Goal: Find specific page/section: Find specific page/section

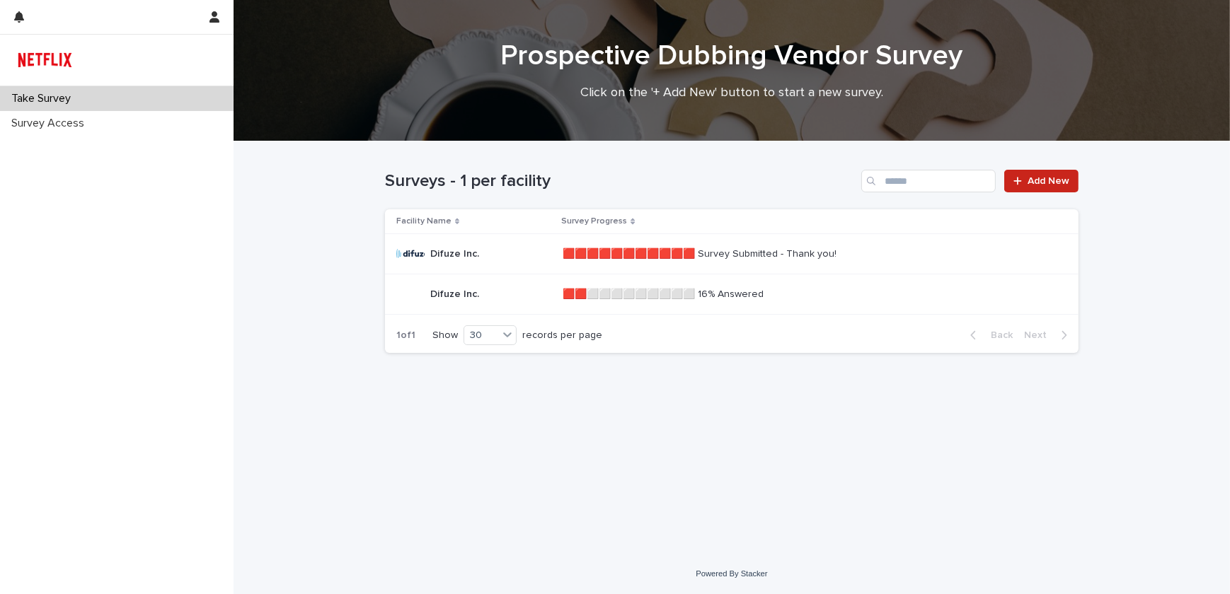
click at [562, 255] on p "🟥🟥🟥🟥🟥🟥🟥🟥🟥🟥🟥 Survey Submitted - Thank you!" at bounding box center [700, 252] width 277 height 15
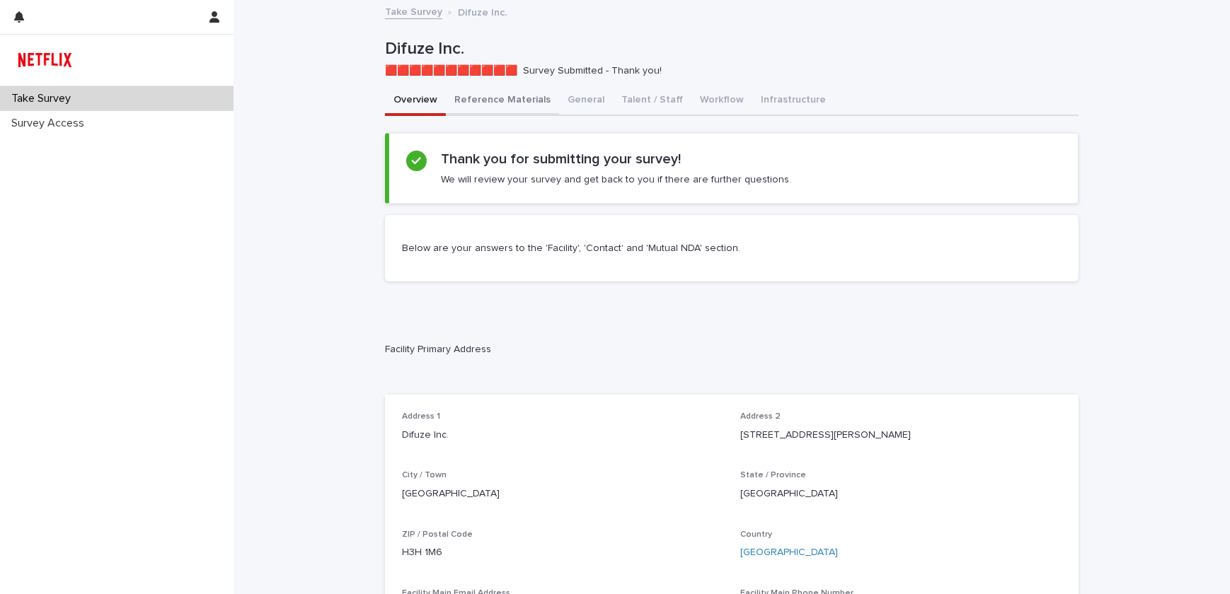
click at [481, 99] on button "Reference Materials" at bounding box center [502, 101] width 113 height 30
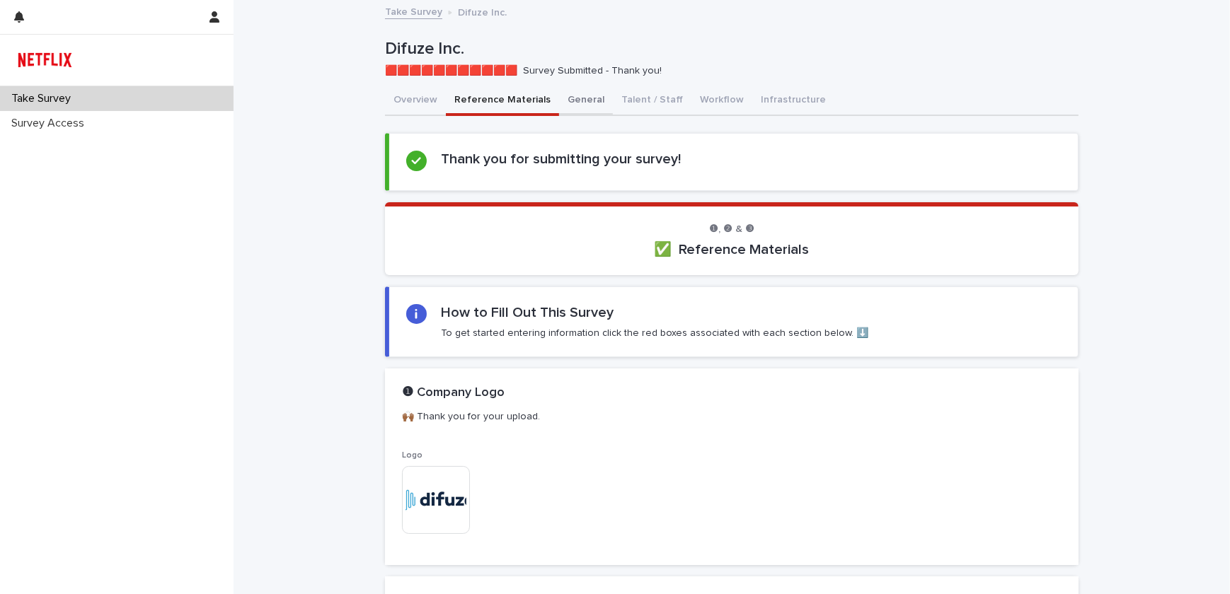
click at [567, 97] on button "General" at bounding box center [586, 101] width 54 height 30
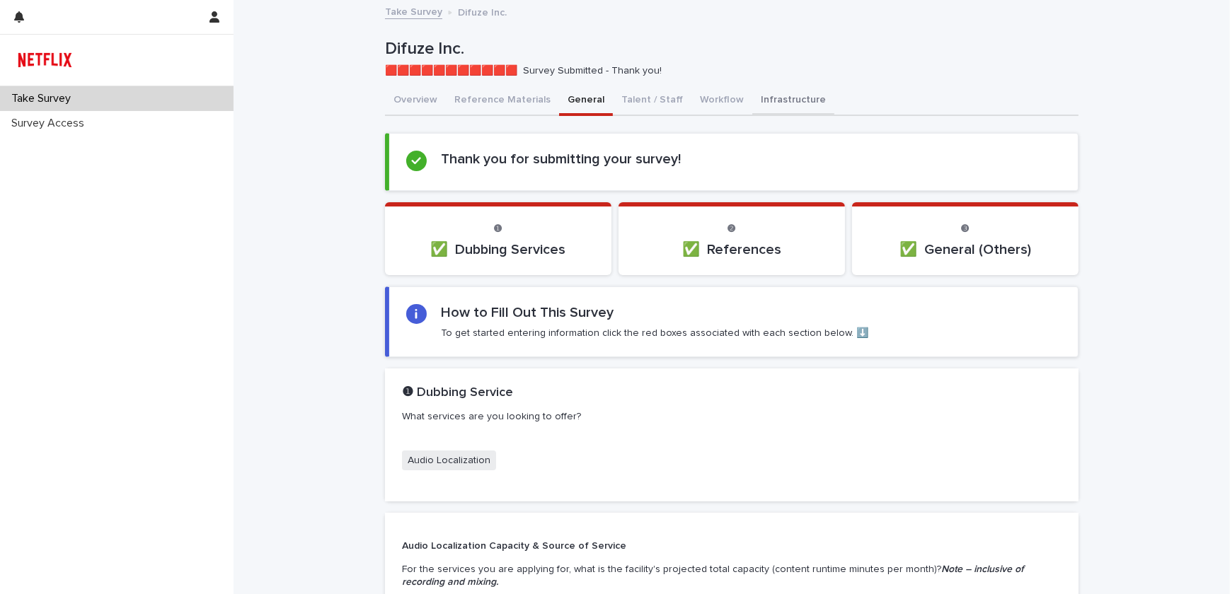
click at [769, 101] on button "Infrastructure" at bounding box center [793, 101] width 82 height 30
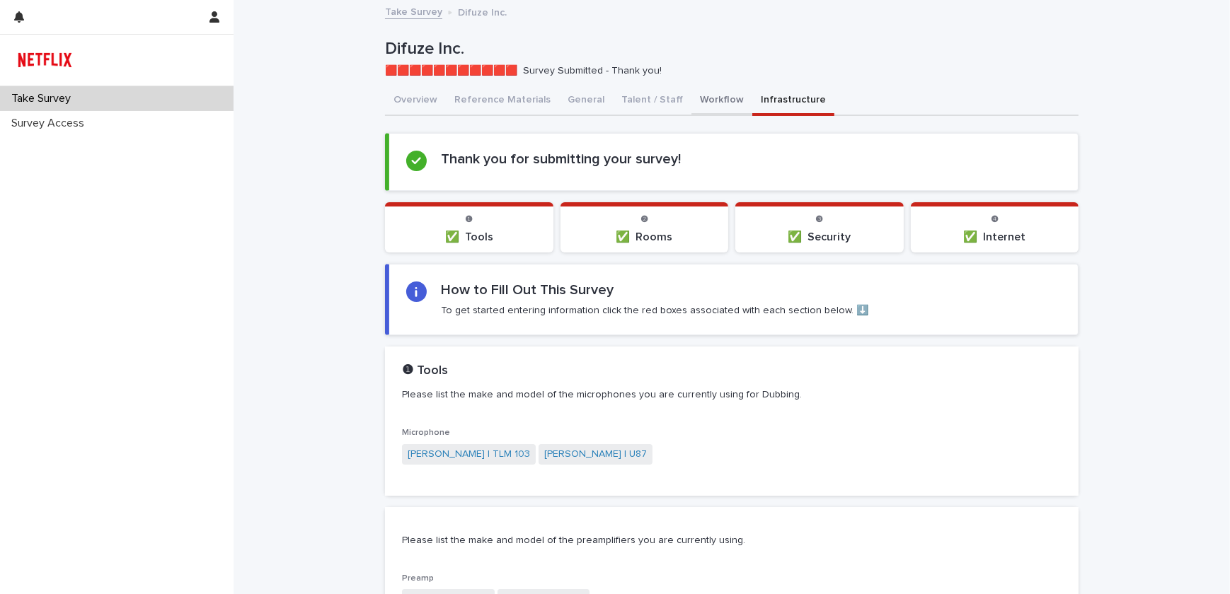
click at [695, 98] on button "Workflow" at bounding box center [721, 101] width 61 height 30
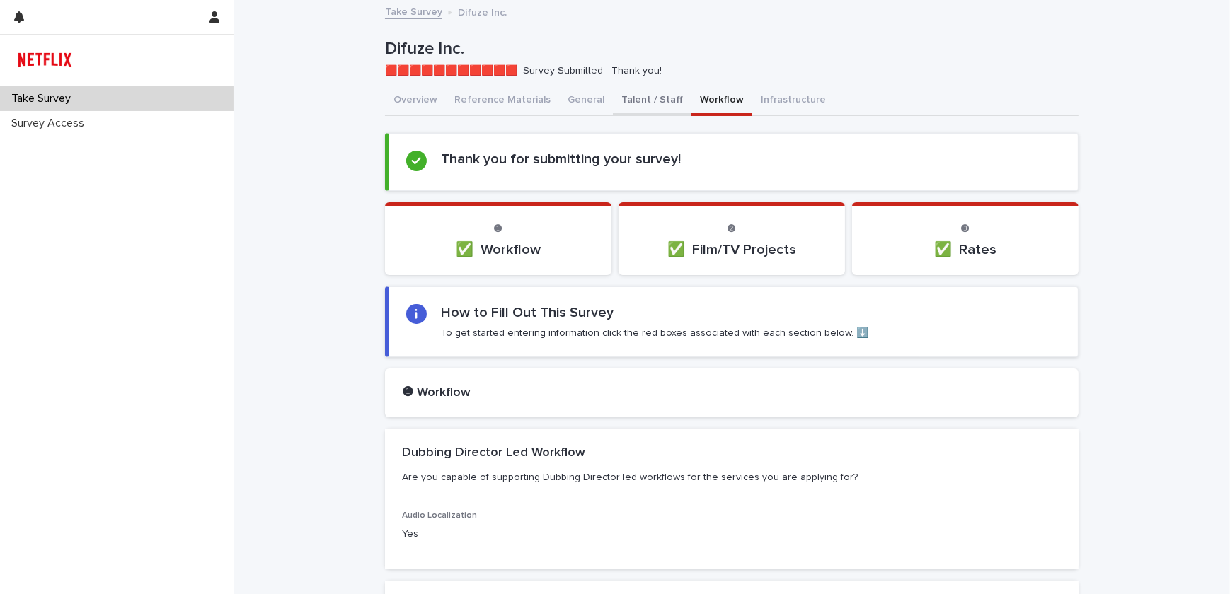
click at [629, 103] on button "Talent / Staff" at bounding box center [652, 101] width 79 height 30
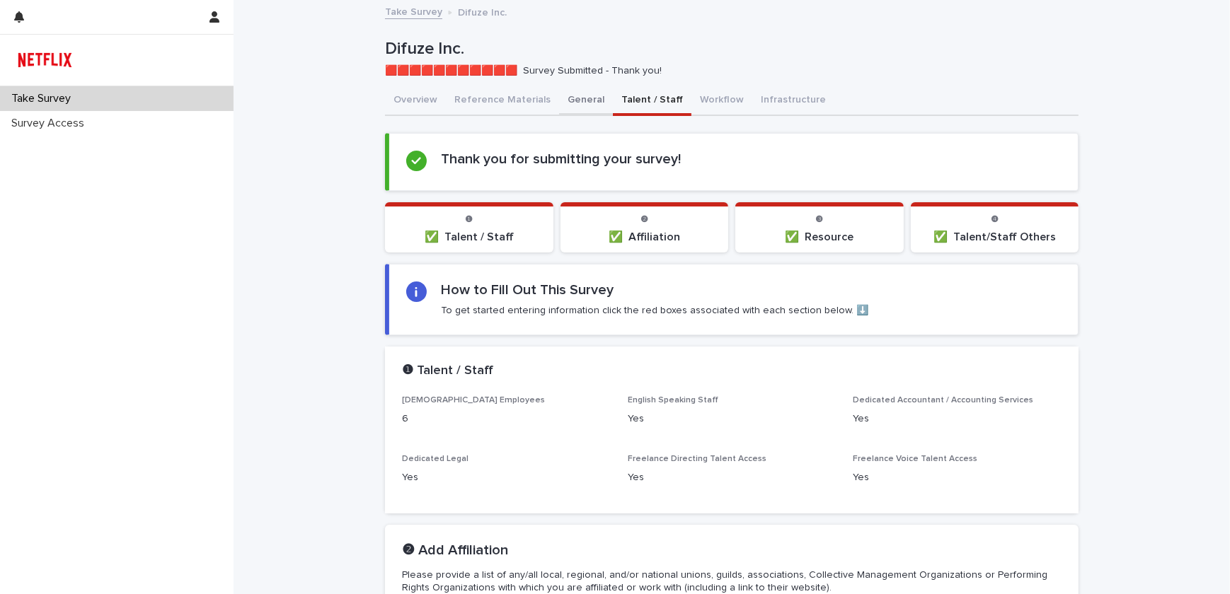
click at [559, 96] on button "General" at bounding box center [586, 101] width 54 height 30
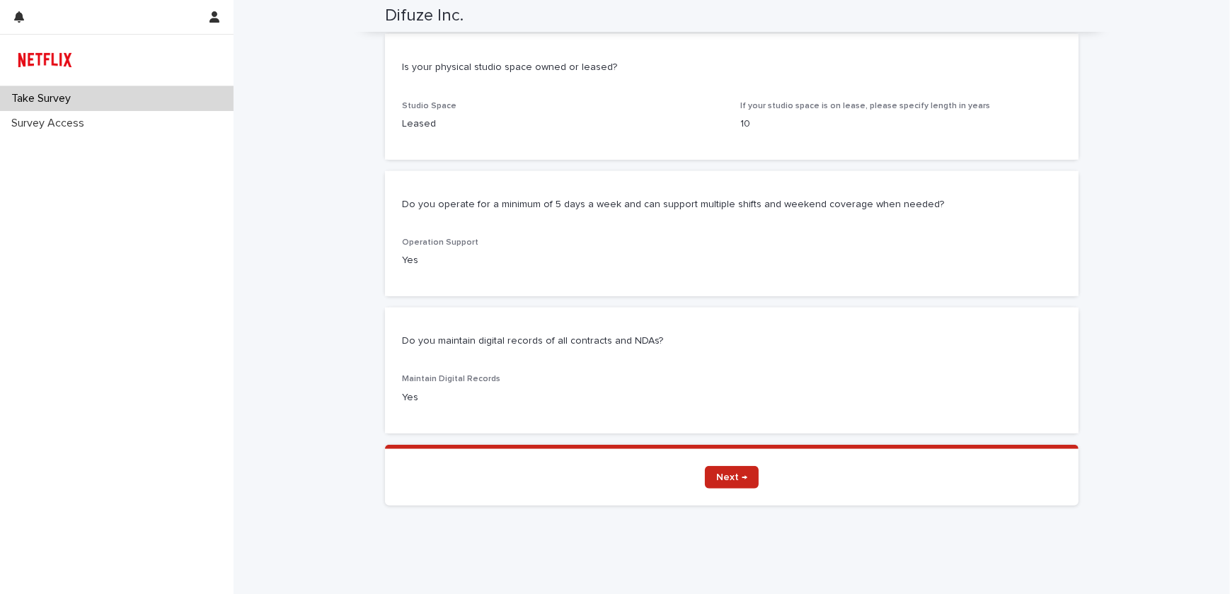
scroll to position [1855, 0]
